Goal: Task Accomplishment & Management: Manage account settings

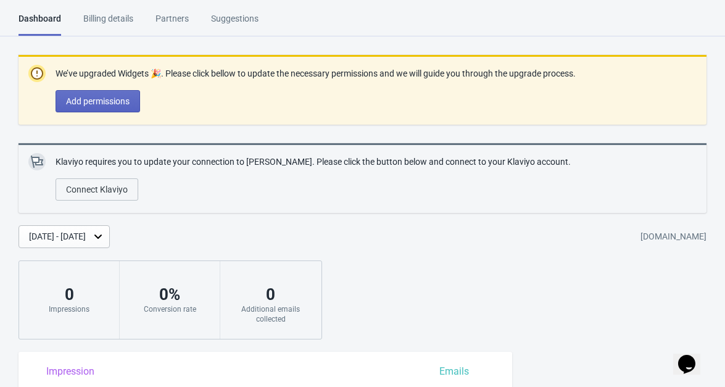
click at [128, 17] on div "Billing details" at bounding box center [108, 23] width 50 height 22
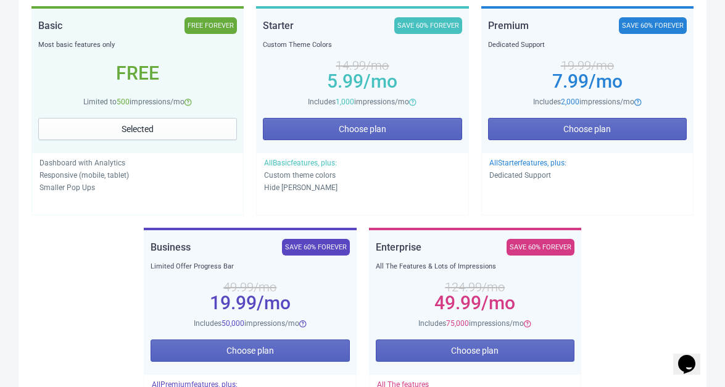
scroll to position [248, 0]
